Goal: Task Accomplishment & Management: Complete application form

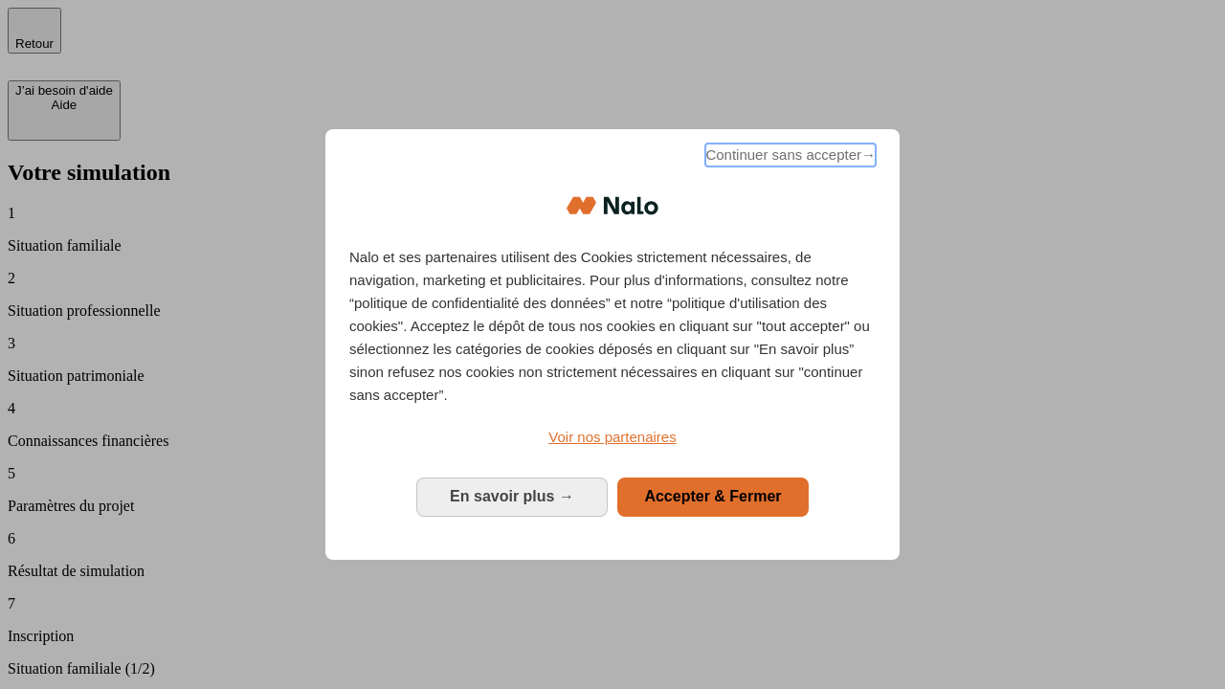
click at [789, 158] on span "Continuer sans accepter →" at bounding box center [790, 155] width 170 height 23
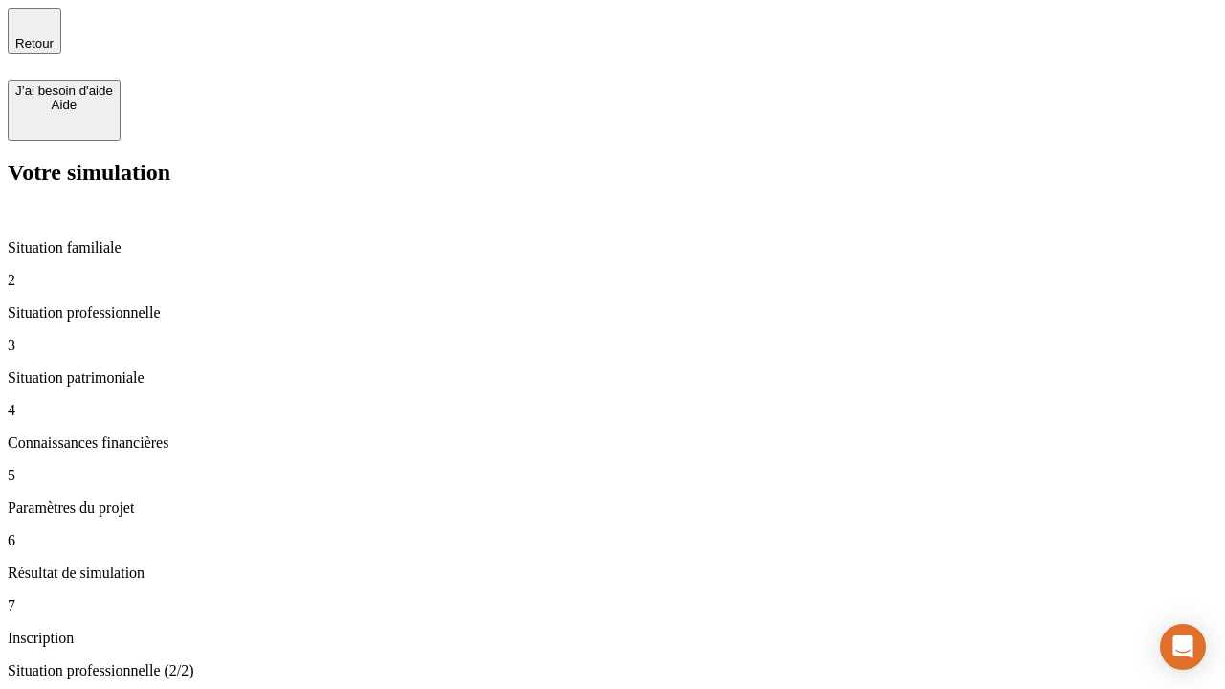
type input "30 000"
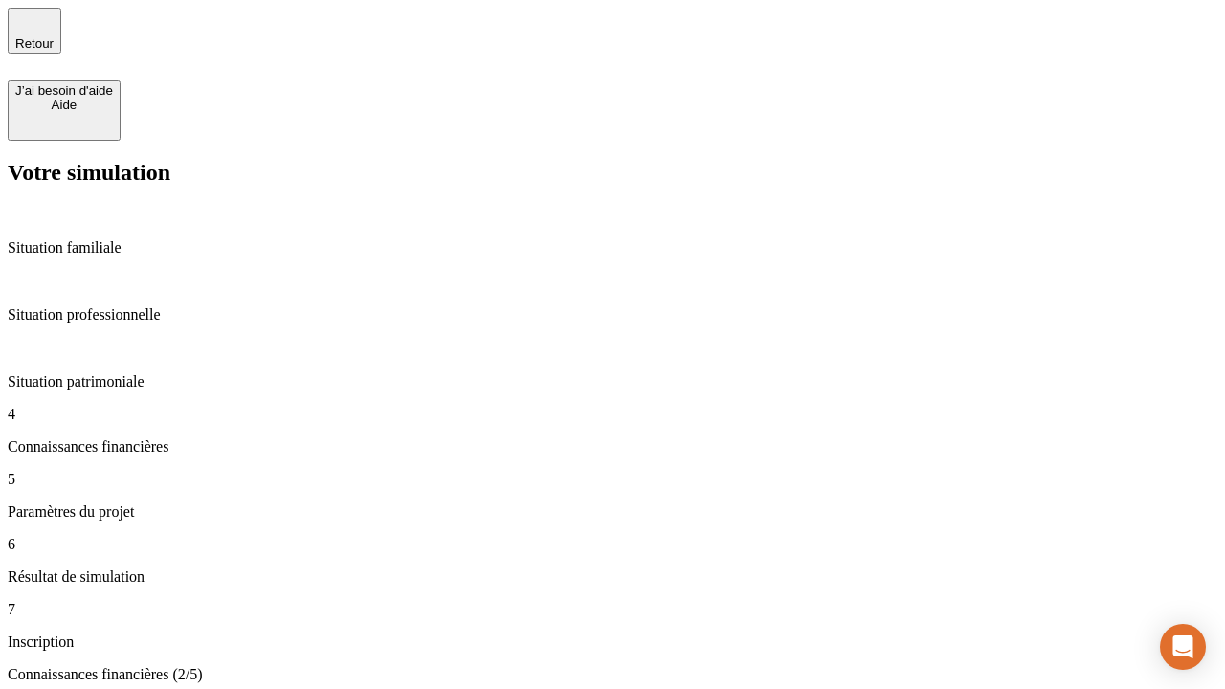
scroll to position [111, 0]
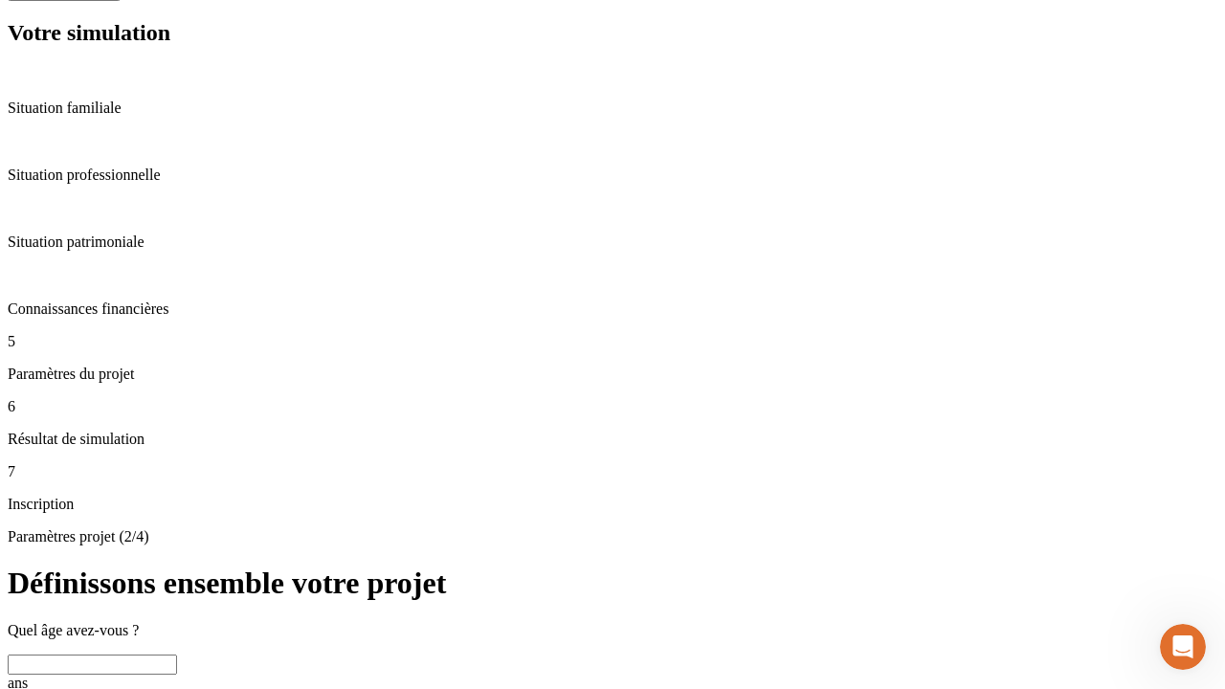
scroll to position [19, 0]
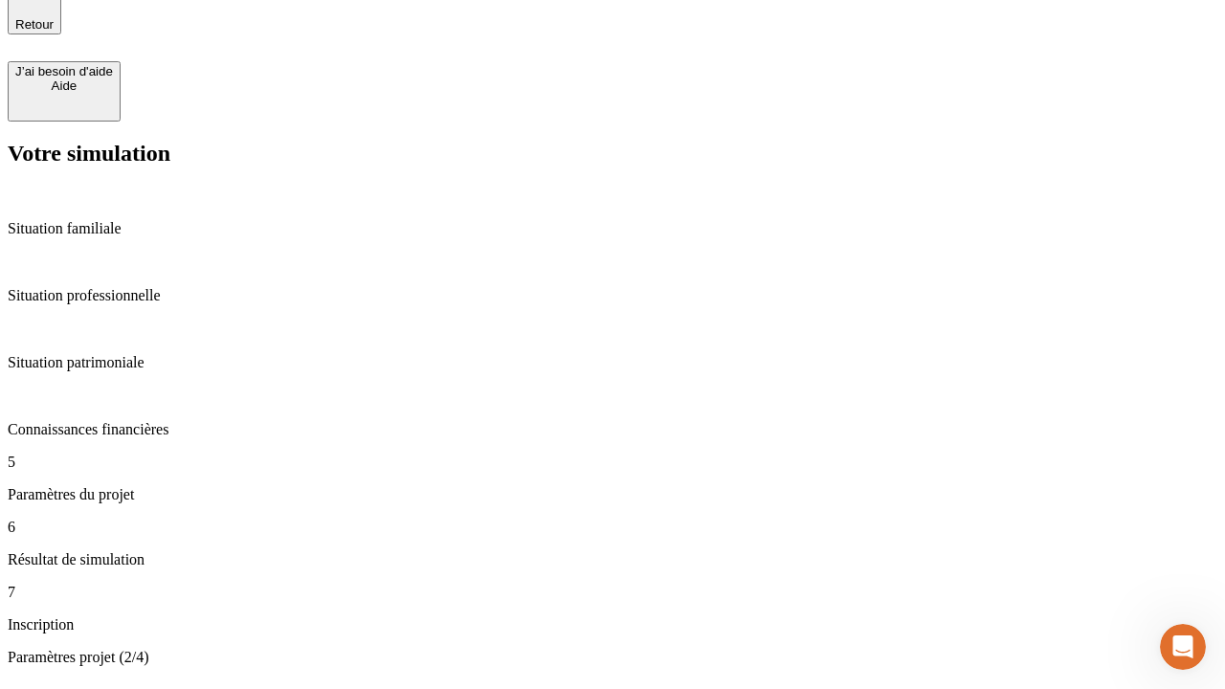
type input "25"
type input "64"
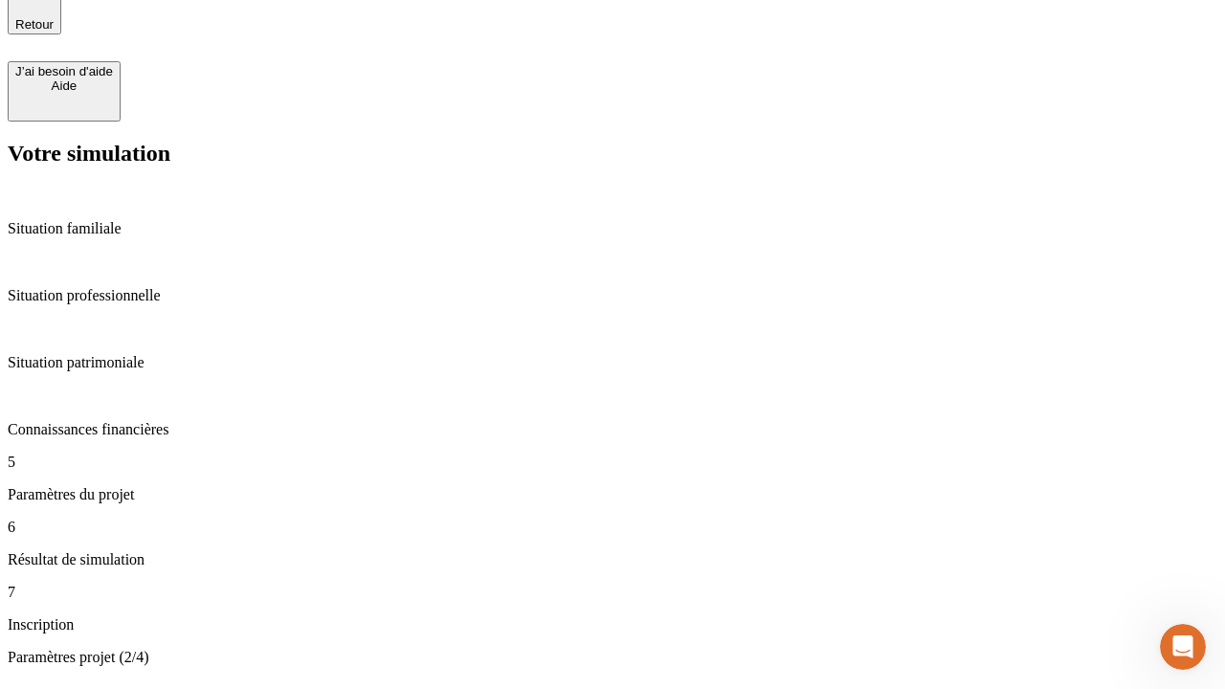
type input "1 000"
type input "640"
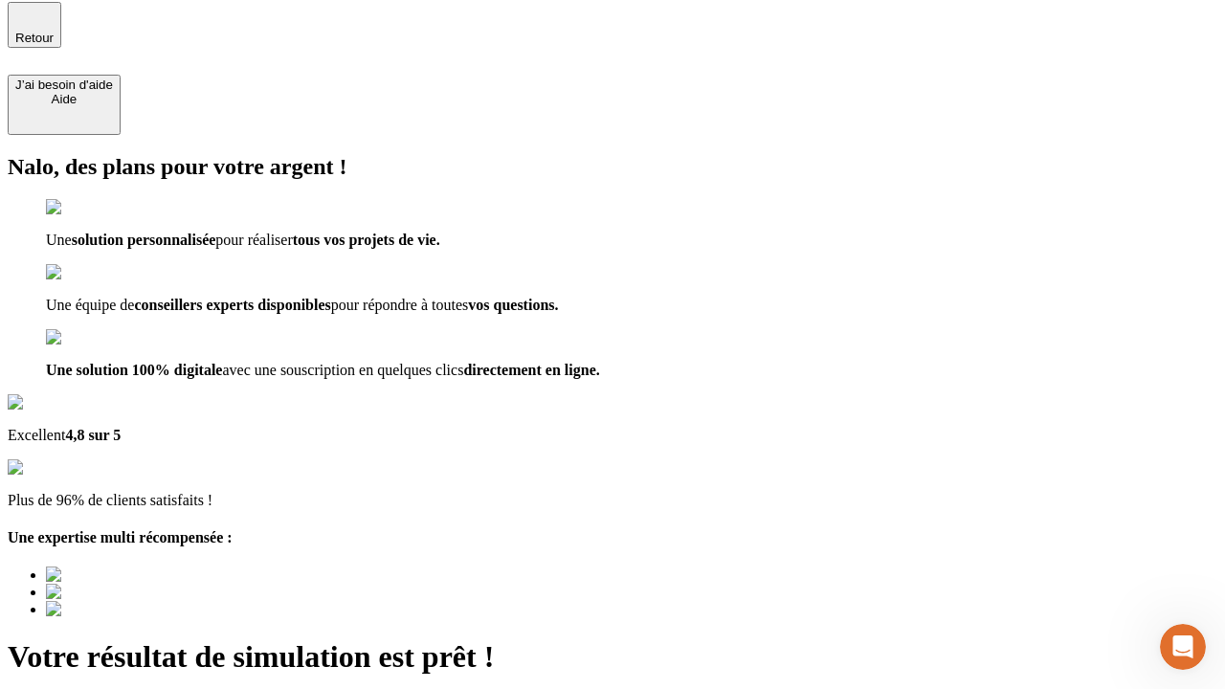
type input "[EMAIL_ADDRESS][PERSON_NAME][DOMAIN_NAME]"
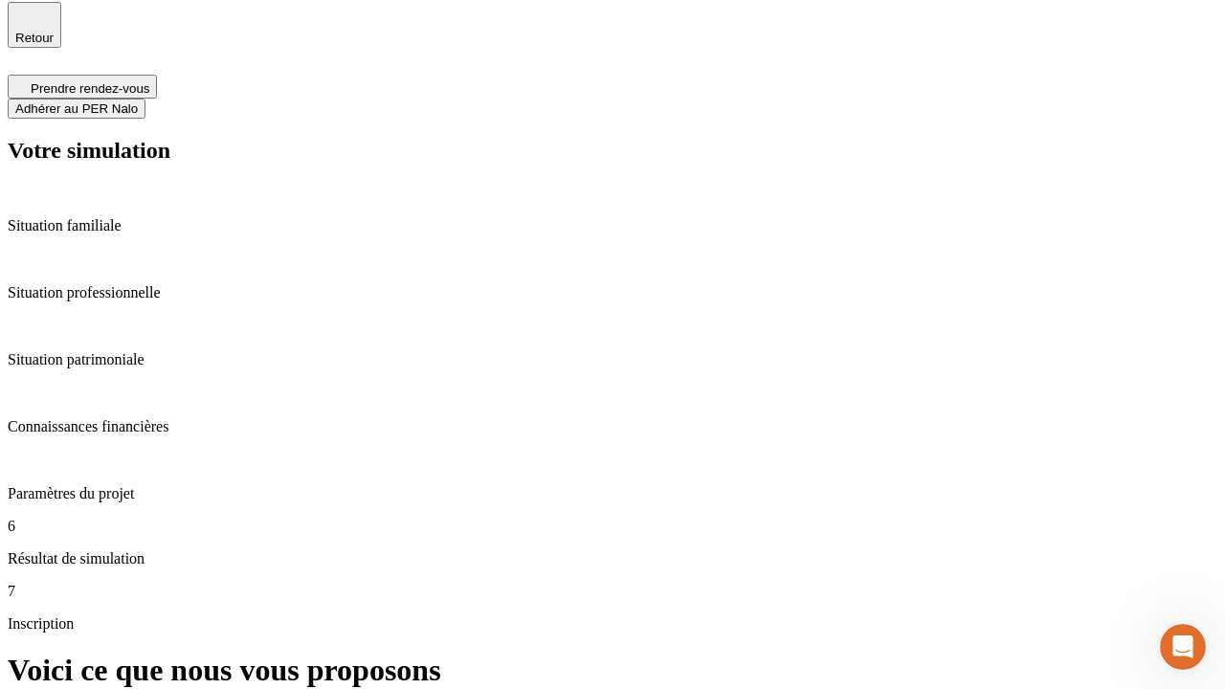
click at [138, 101] on span "Adhérer au PER Nalo" at bounding box center [76, 108] width 123 height 14
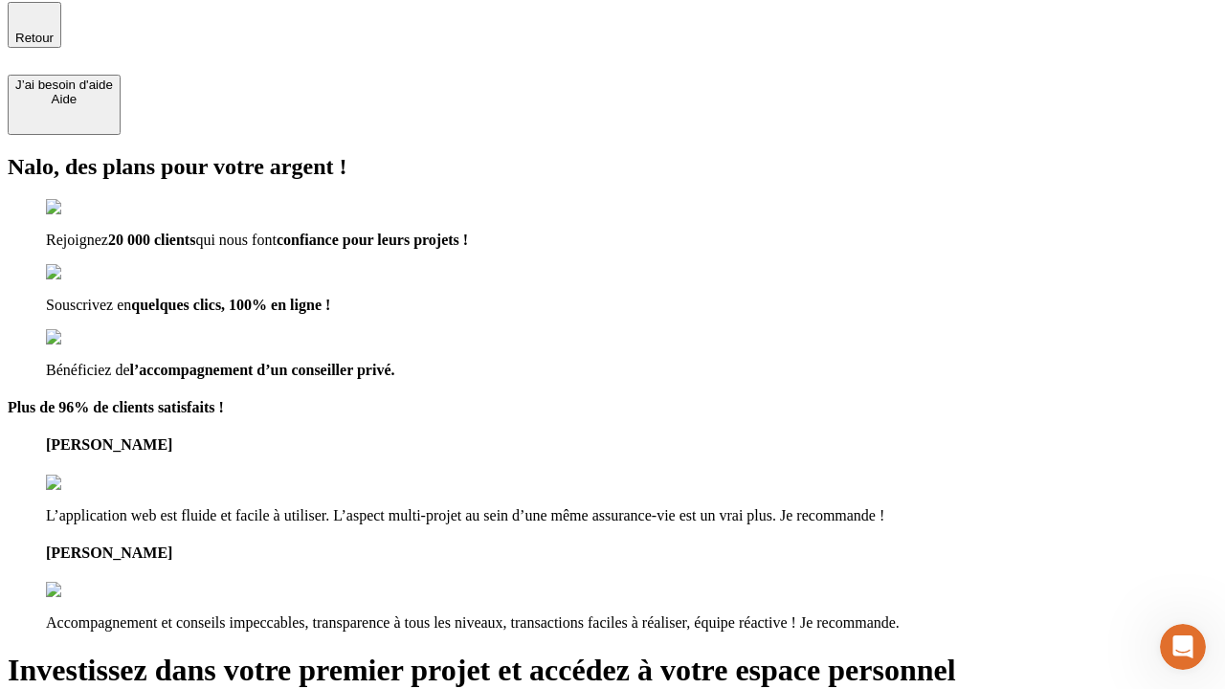
scroll to position [4, 0]
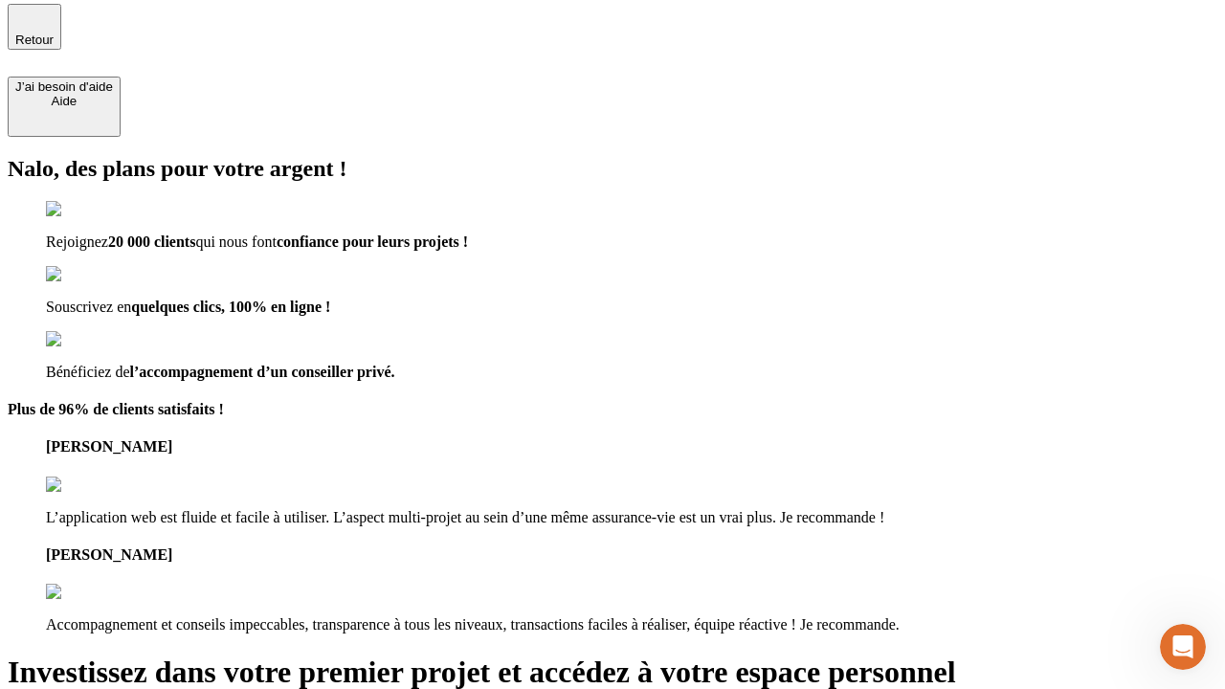
type input "[PERSON_NAME][EMAIL_ADDRESS][DOMAIN_NAME]"
